Goal: Task Accomplishment & Management: Use online tool/utility

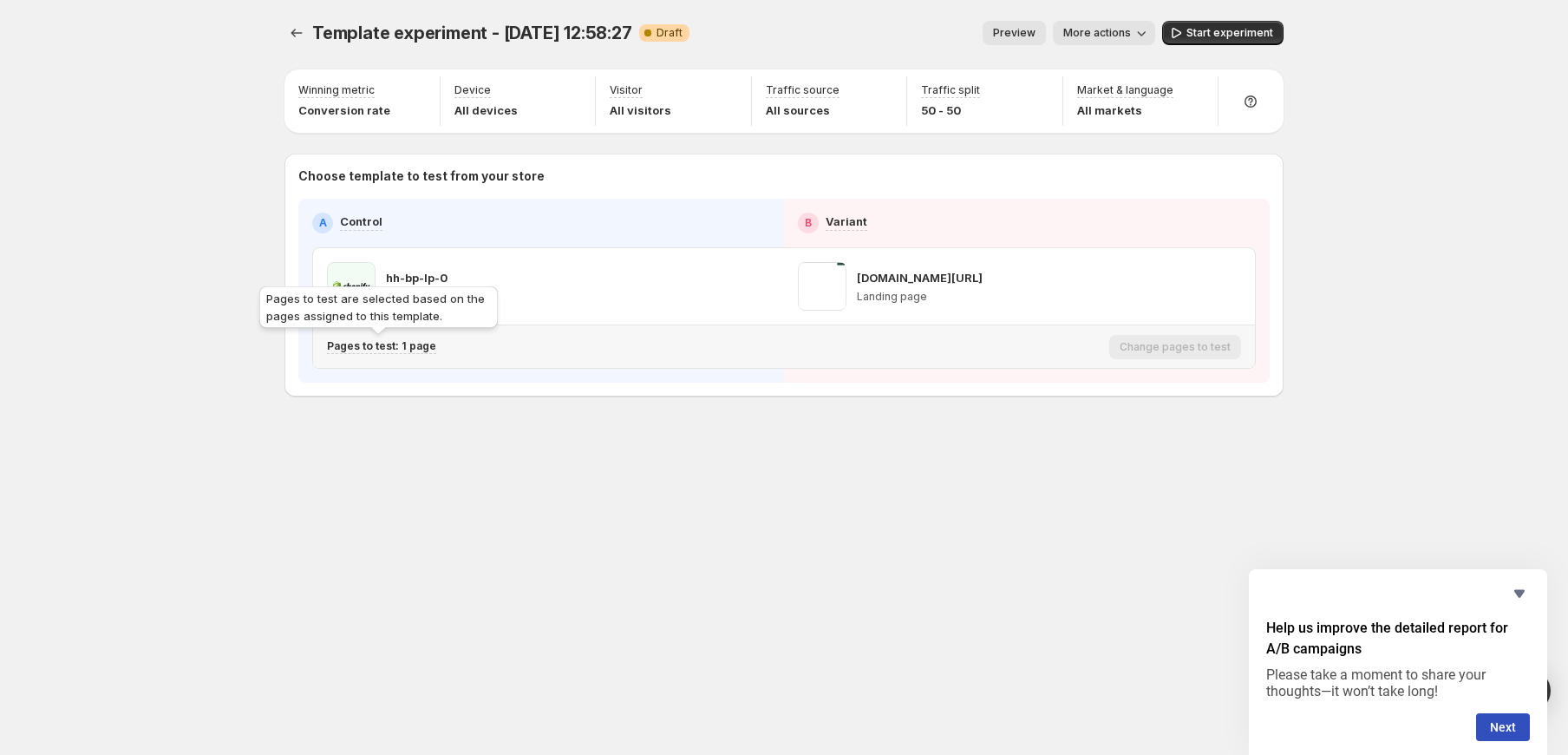
click at [396, 343] on p "Pages to test: 1 page" at bounding box center [380, 346] width 109 height 14
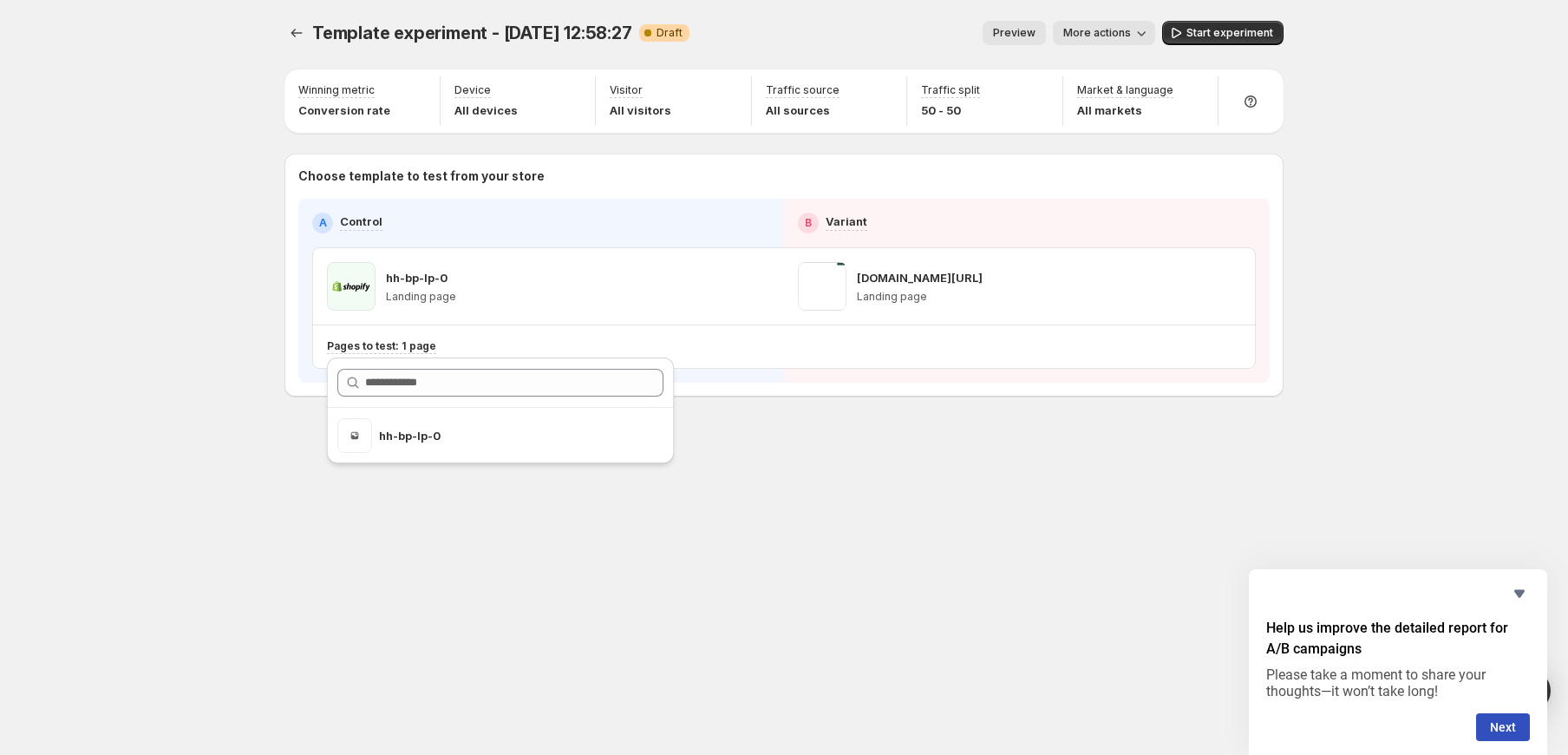
click at [856, 449] on div "Template experiment - Oct 8, 12:58:27. This page is ready Template experiment -…" at bounding box center [784, 245] width 1041 height 490
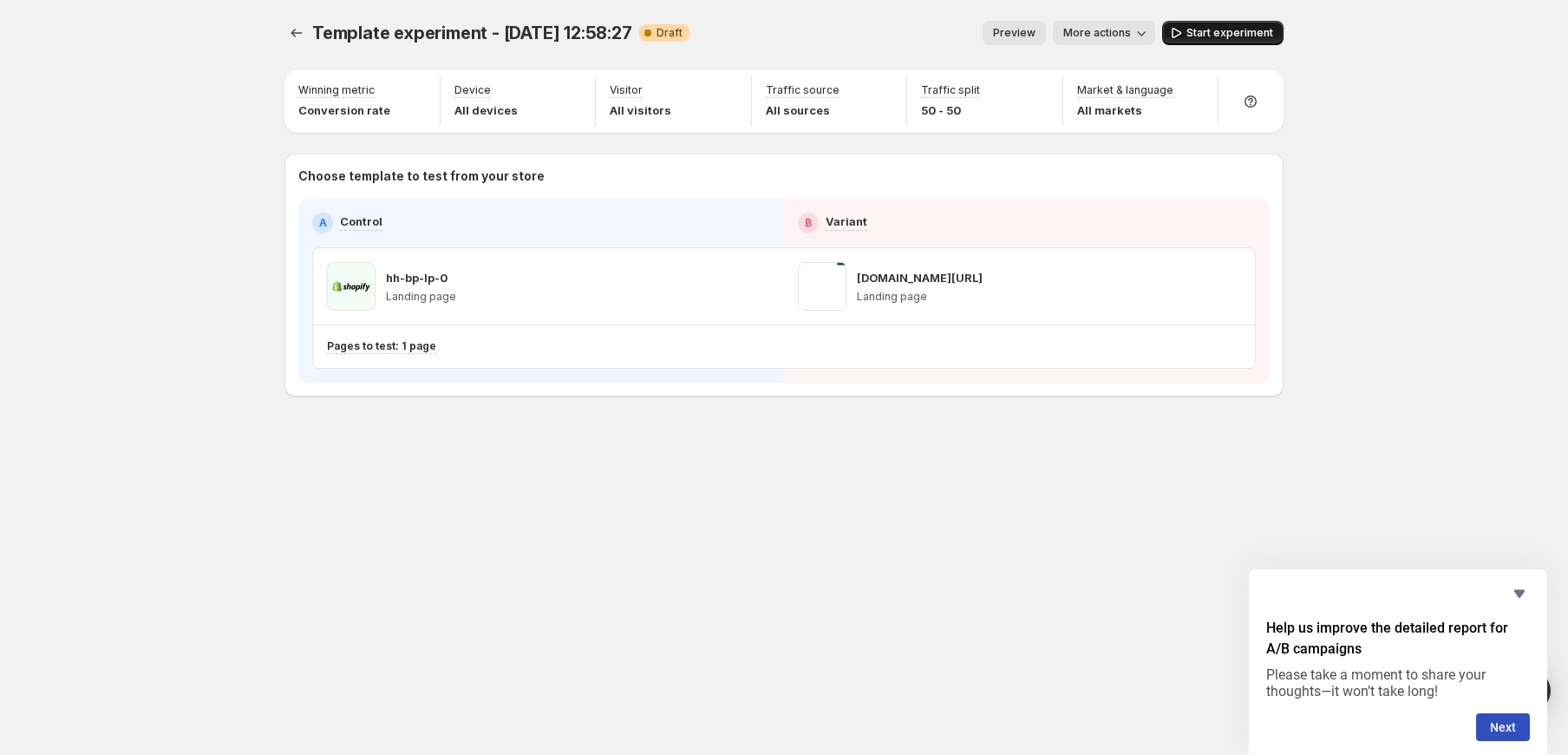
click at [1198, 34] on span "Start experiment" at bounding box center [1230, 33] width 87 height 14
click at [338, 550] on div "Template experiment - Oct 8, 12:58:27. This page is ready Template experiment -…" at bounding box center [784, 377] width 1041 height 755
click at [388, 491] on div "Template experiment - Oct 8, 12:58:27. This page is ready Template experiment -…" at bounding box center [784, 377] width 1041 height 755
click at [195, 87] on div "Template experiment - Oct 8, 12:58:27. This page is ready Template experiment -…" at bounding box center [784, 377] width 1568 height 755
click at [97, 176] on div "Template experiment - Oct 8, 12:58:27. This page is ready Template experiment -…" at bounding box center [784, 377] width 1568 height 755
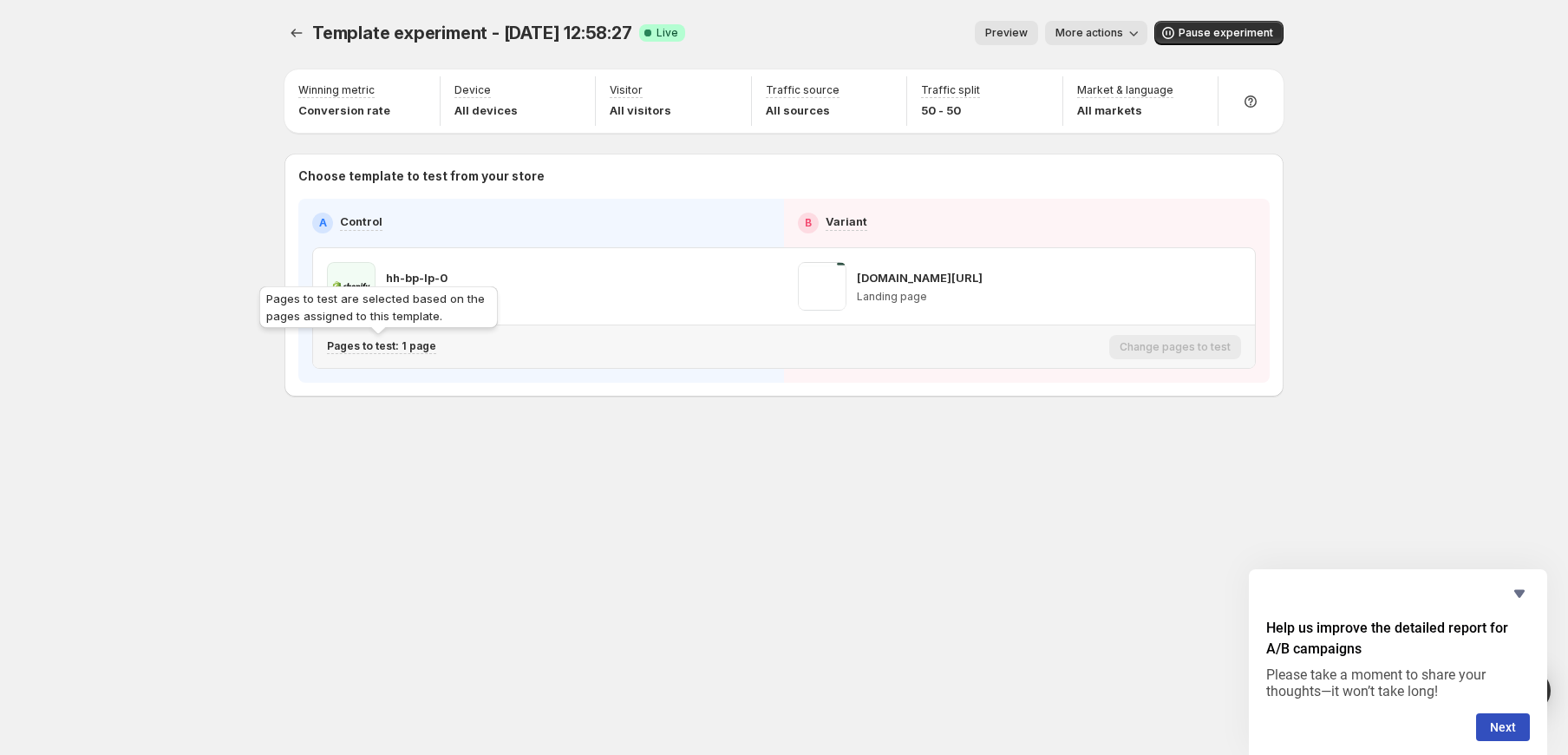
click at [384, 347] on p "Pages to test: 1 page" at bounding box center [380, 346] width 109 height 14
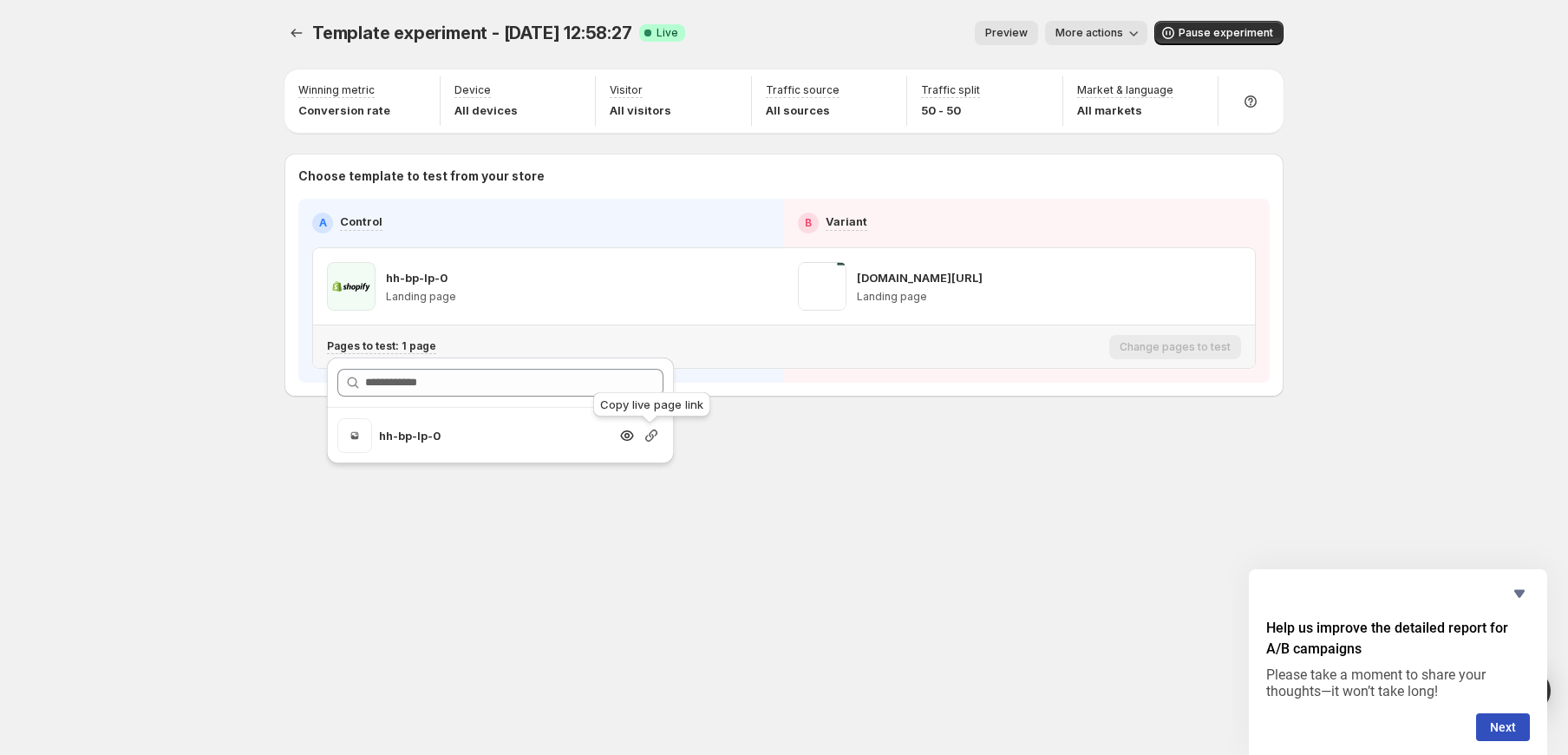
click at [652, 435] on icon "button" at bounding box center [651, 435] width 12 height 12
click at [184, 212] on div "Template experiment - Oct 8, 12:58:27. This page is ready Template experiment -…" at bounding box center [784, 377] width 1568 height 755
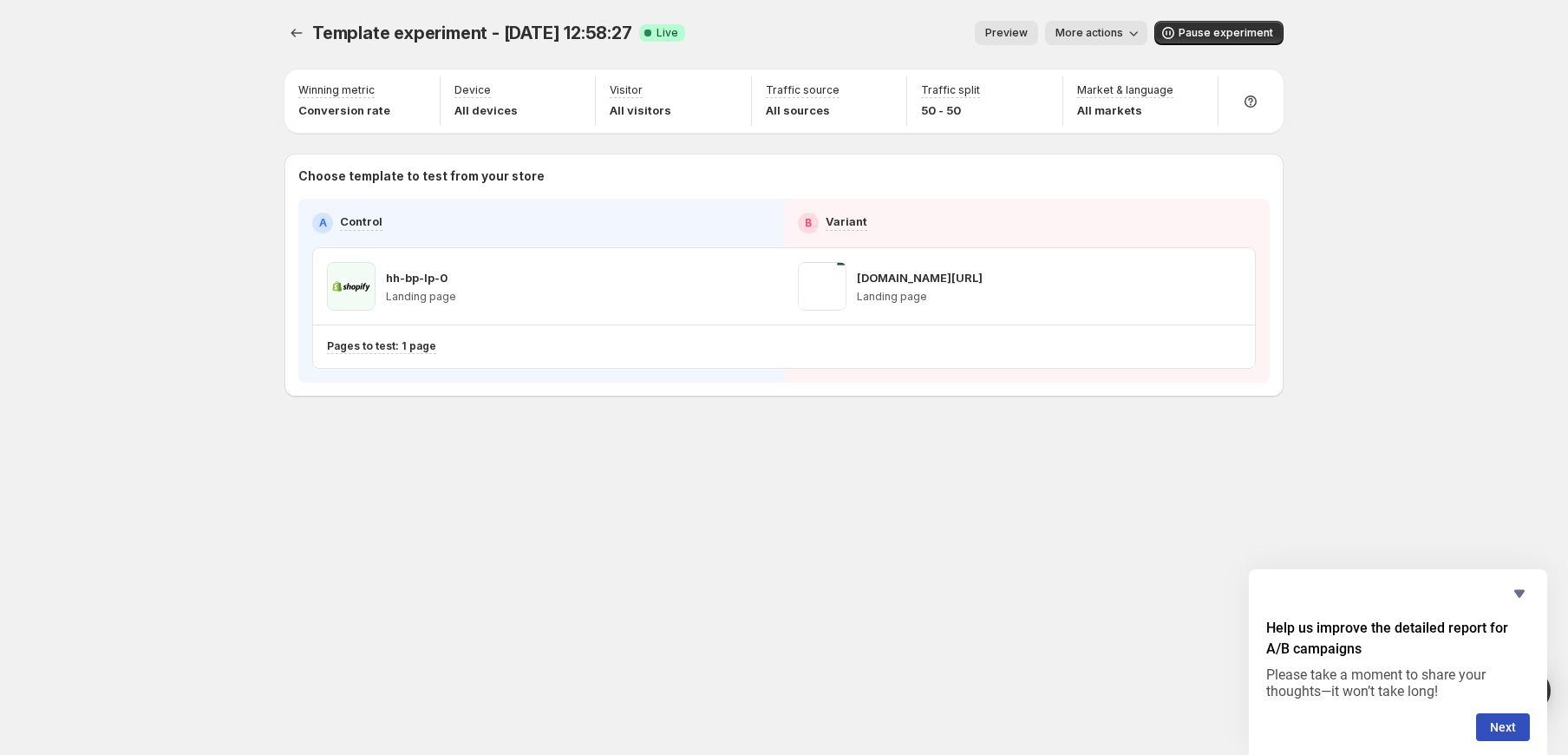
click at [1100, 34] on span "More actions" at bounding box center [1089, 33] width 67 height 14
click at [1096, 64] on span "View analytic" at bounding box center [1121, 70] width 73 height 14
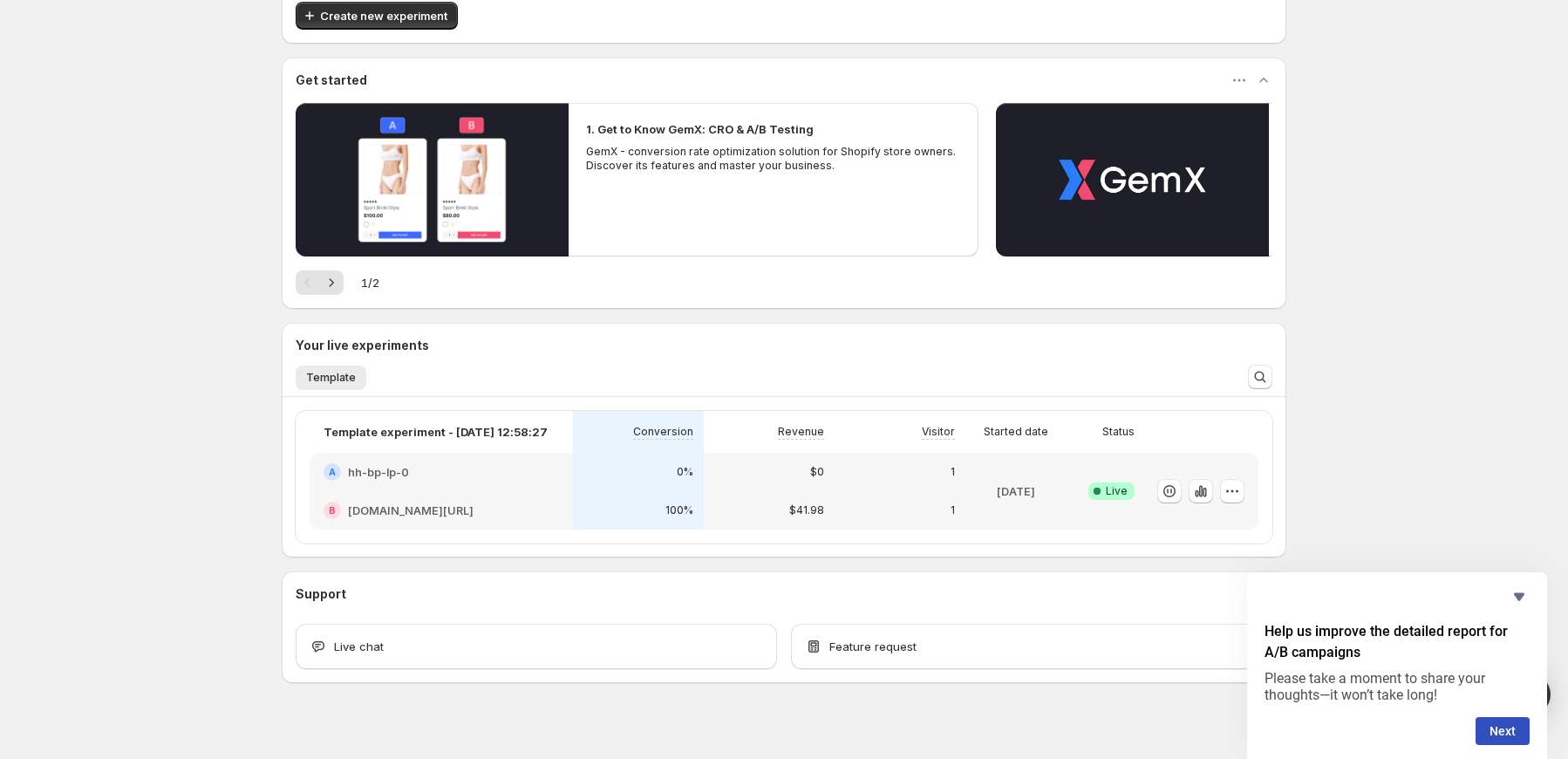
scroll to position [120, 0]
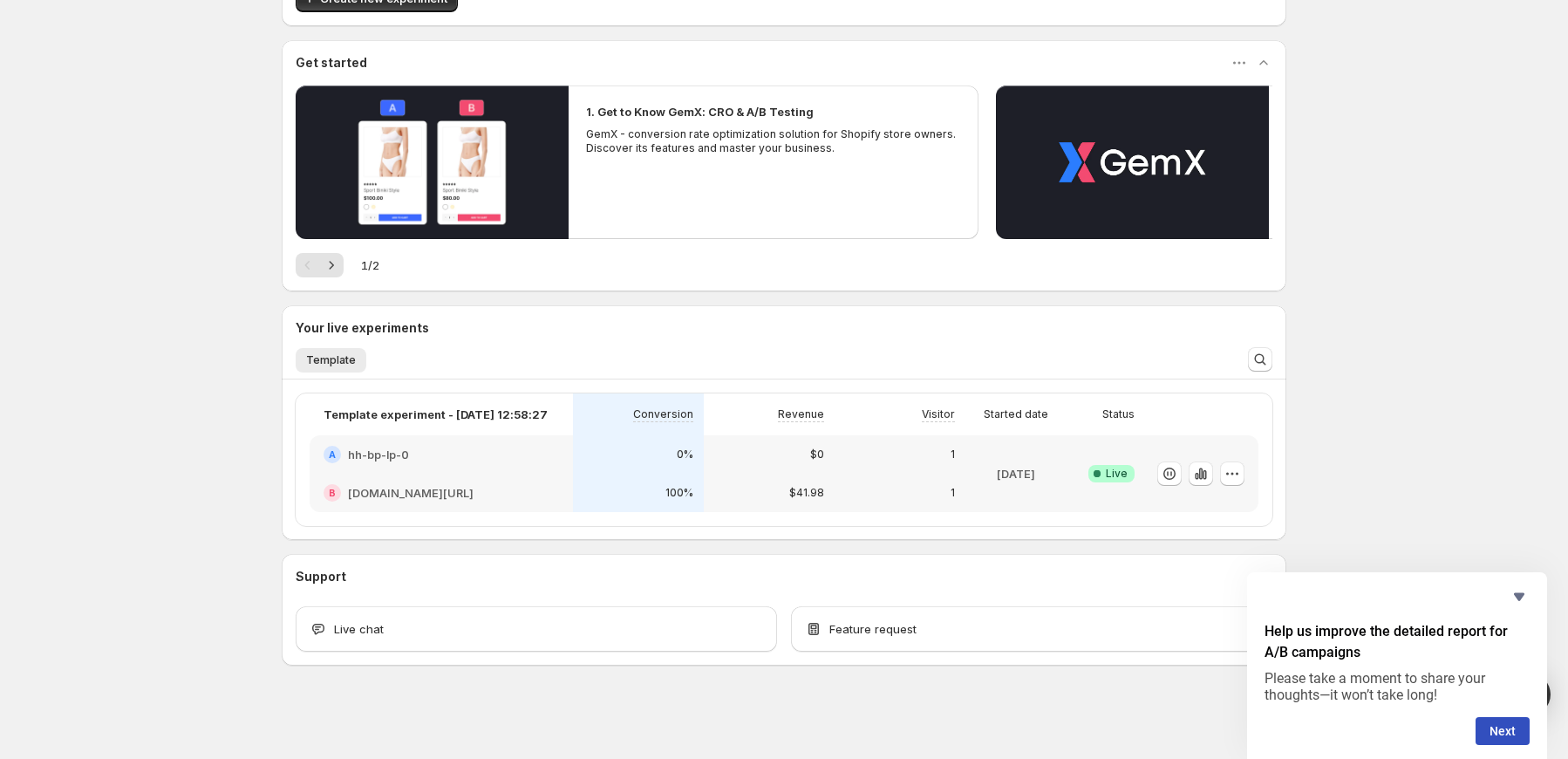
drag, startPoint x: 244, startPoint y: 95, endPoint x: 156, endPoint y: 193, distance: 131.7
click at [156, 193] on div "Welcome to GemX , Jamie Ahmed Info Free trial on Content Testing plan (13 days …" at bounding box center [784, 319] width 1568 height 880
